Goal: Information Seeking & Learning: Learn about a topic

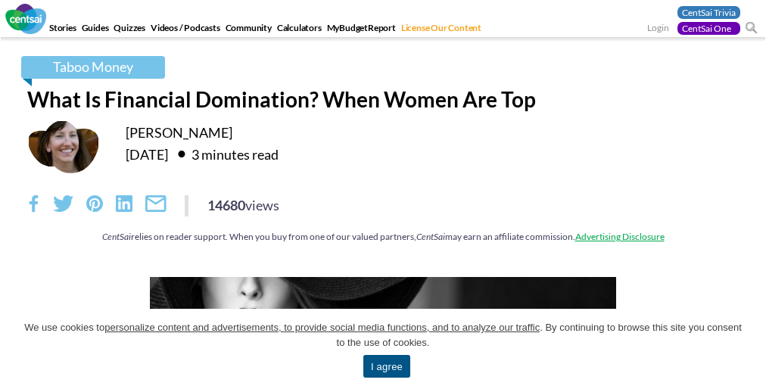
click at [383, 214] on div "14680 views" at bounding box center [383, 205] width 712 height 21
click at [383, 349] on span "We use cookies to personalize content and advertisements, to provide social med…" at bounding box center [383, 335] width 721 height 30
click at [383, 195] on div "Taboo Money What Is Financial Domination? When Women Are Top [PERSON_NAME] [DAT…" at bounding box center [383, 157] width 735 height 202
click at [386, 367] on link "I agree" at bounding box center [386, 366] width 47 height 23
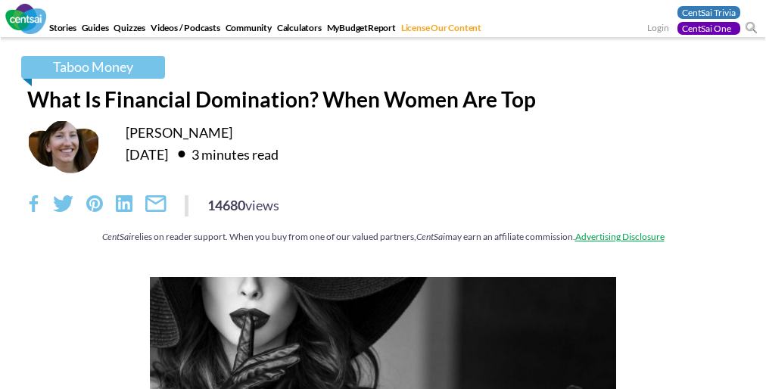
click at [383, 214] on div "14680 views" at bounding box center [383, 205] width 712 height 21
click at [383, 195] on div "Taboo Money What Is Financial Domination? When Women Are Top [PERSON_NAME] [DAT…" at bounding box center [383, 157] width 735 height 202
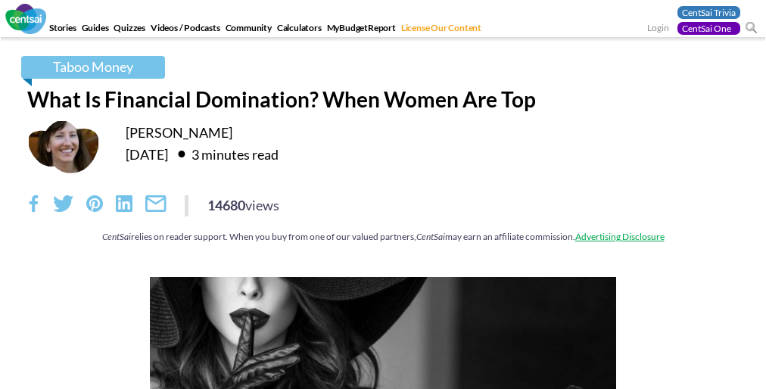
click at [383, 214] on div "14680 views" at bounding box center [383, 205] width 712 height 21
click at [383, 195] on div "Taboo Money What Is Financial Domination? When Women Are Top [PERSON_NAME] [DAT…" at bounding box center [383, 157] width 735 height 202
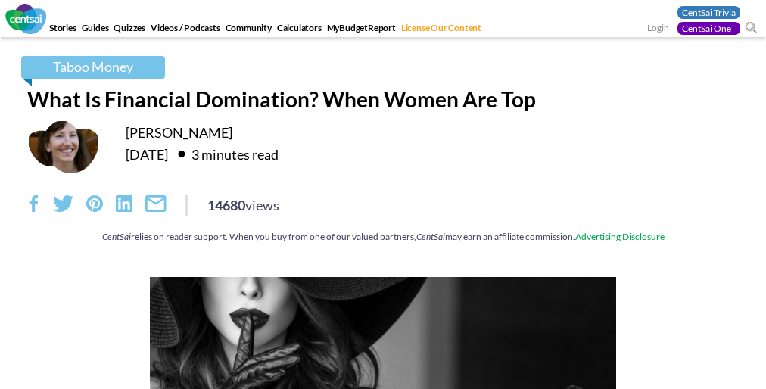
click at [383, 214] on div "14680 views" at bounding box center [383, 205] width 712 height 21
click at [383, 195] on div "Taboo Money What Is Financial Domination? When Women Are Top [PERSON_NAME] [DAT…" at bounding box center [383, 157] width 735 height 202
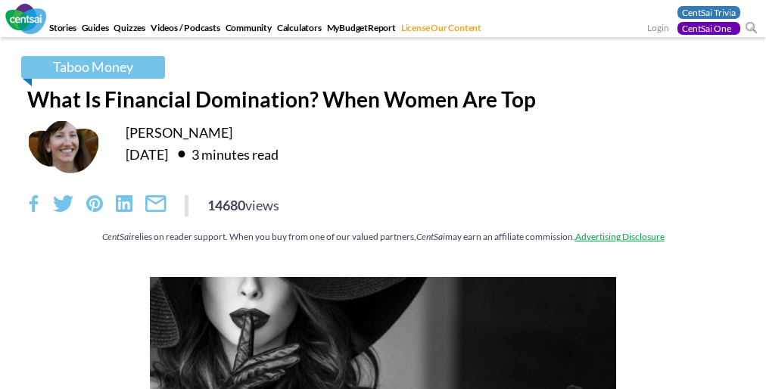
click at [383, 214] on div "14680 views" at bounding box center [383, 205] width 712 height 21
click at [383, 195] on div "Taboo Money What Is Financial Domination? When Women Are Top [PERSON_NAME] [DAT…" at bounding box center [383, 157] width 735 height 202
